Goal: Check status: Check status

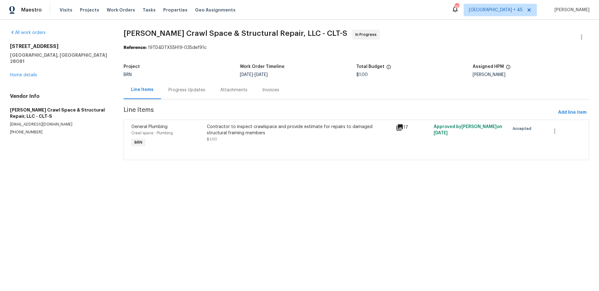
click at [180, 90] on div "Progress Updates" at bounding box center [186, 90] width 37 height 6
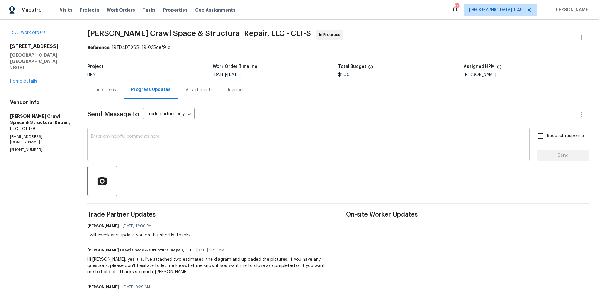
scroll to position [72, 0]
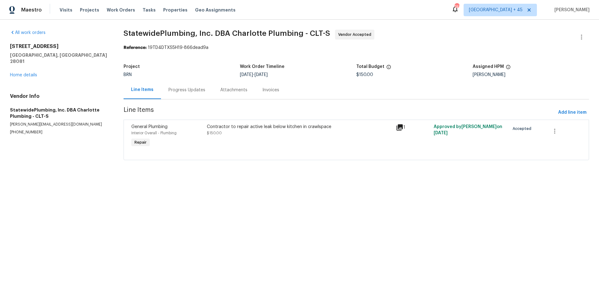
click at [189, 89] on div "Progress Updates" at bounding box center [186, 90] width 37 height 6
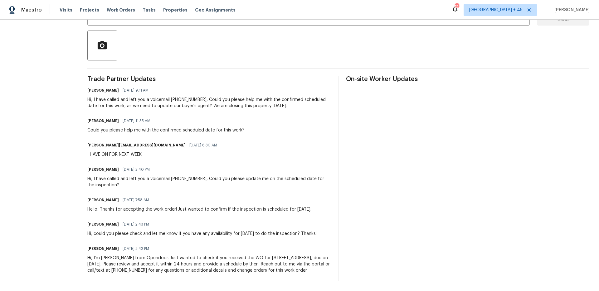
scroll to position [32, 0]
